Goal: Task Accomplishment & Management: Use online tool/utility

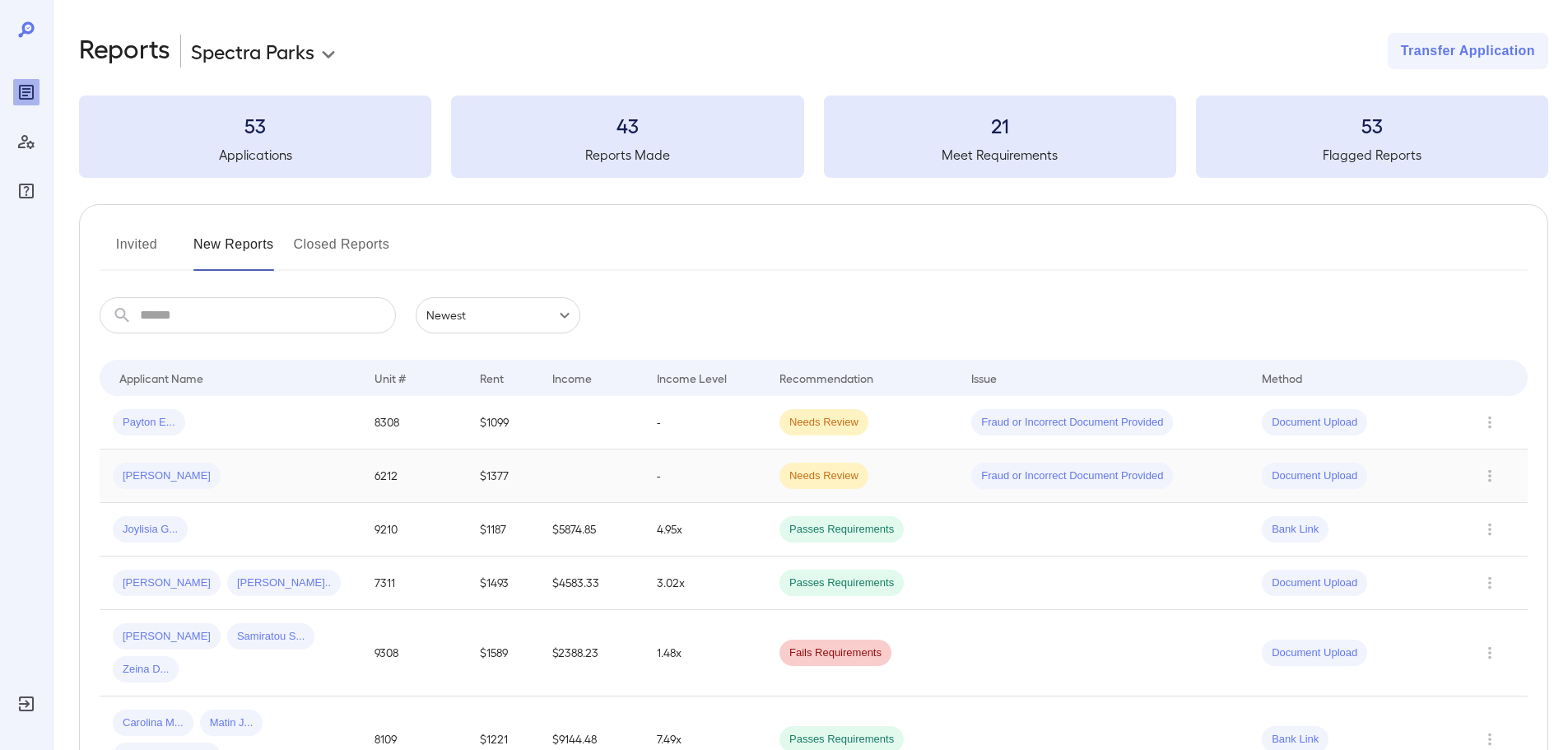
click at [317, 471] on div "Jorge H..." at bounding box center [231, 476] width 236 height 27
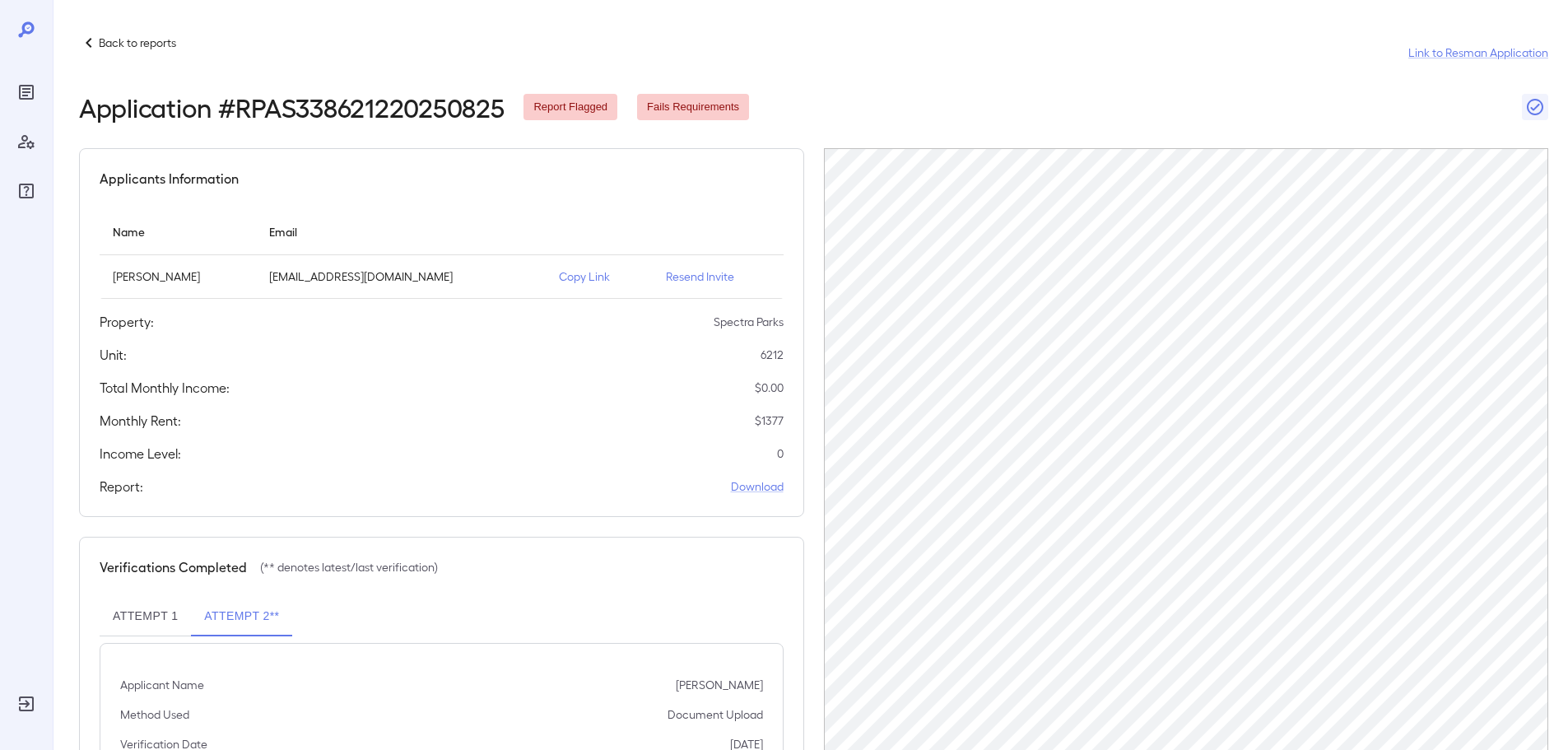
click at [559, 272] on p "Copy Link" at bounding box center [599, 277] width 81 height 17
click at [580, 277] on p "Copy Link" at bounding box center [599, 277] width 81 height 17
click at [25, 89] on icon "Reports" at bounding box center [26, 92] width 8 height 8
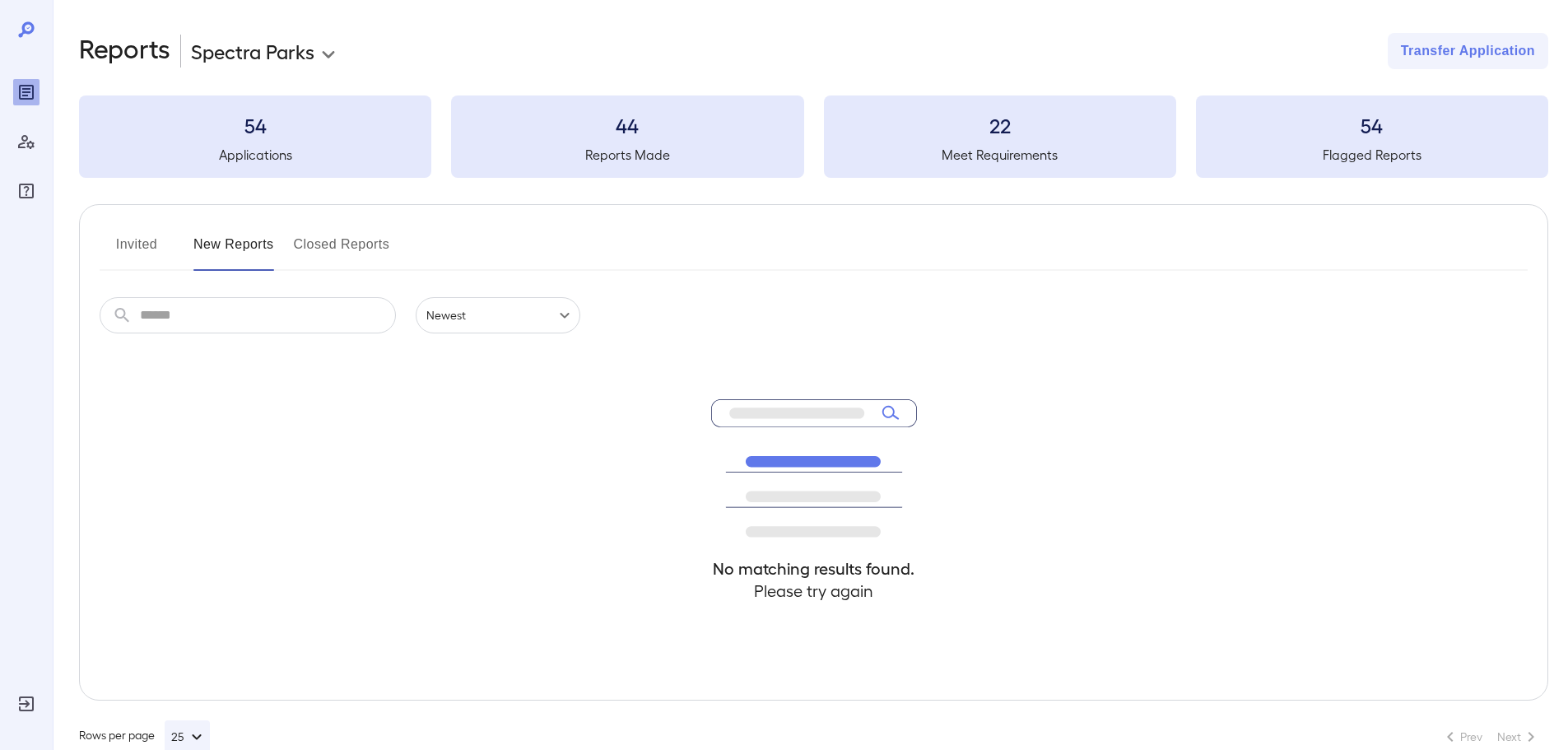
click at [118, 255] on button "Invited" at bounding box center [136, 250] width 75 height 40
click at [225, 253] on button "New Reports" at bounding box center [234, 250] width 81 height 40
drag, startPoint x: 137, startPoint y: 254, endPoint x: 190, endPoint y: 259, distance: 53.2
click at [136, 254] on button "Invited" at bounding box center [136, 250] width 75 height 40
click at [238, 261] on button "New Reports" at bounding box center [234, 250] width 81 height 40
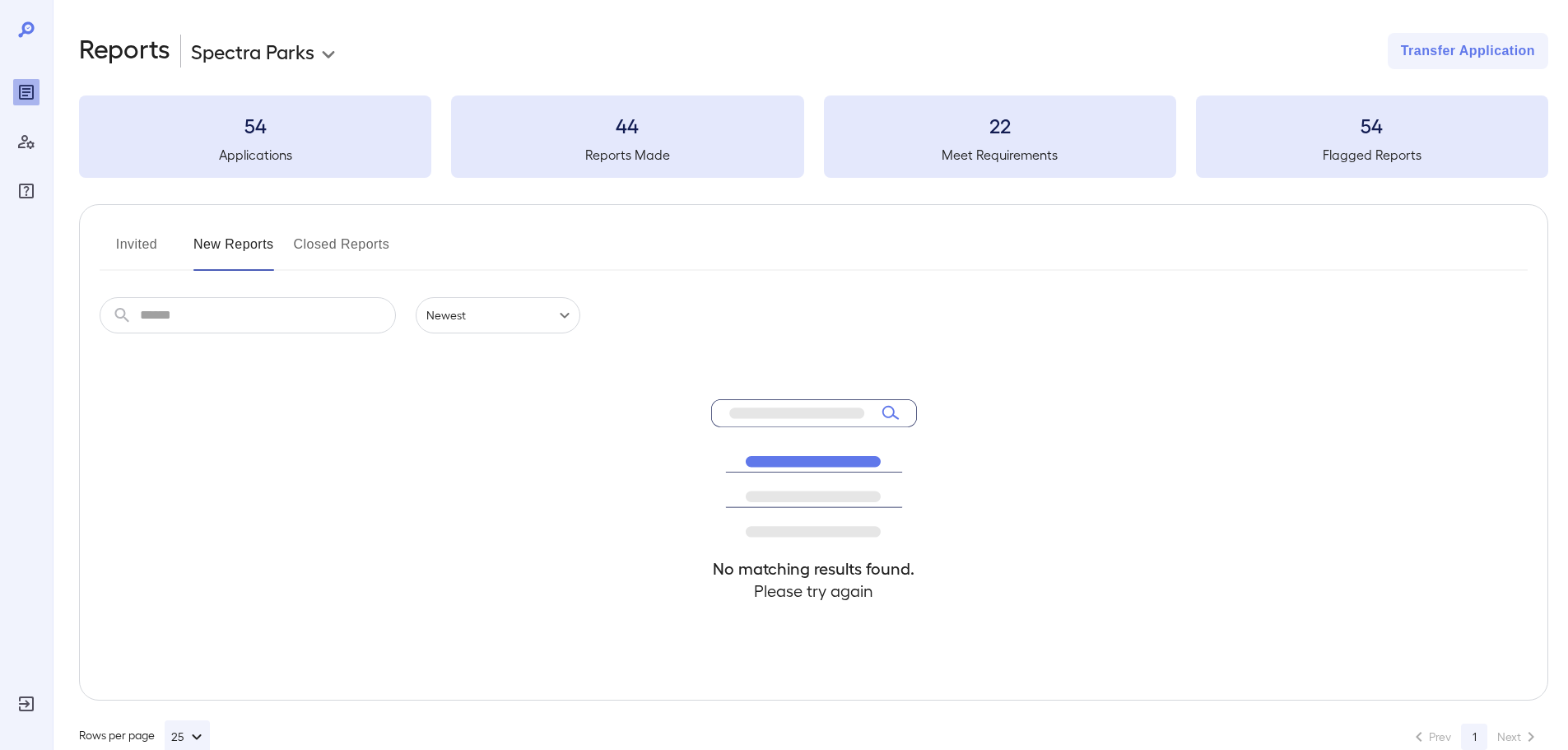
click at [12, 98] on div at bounding box center [26, 375] width 52 height 750
click at [27, 92] on icon "Reports" at bounding box center [26, 92] width 8 height 8
